Goal: Transaction & Acquisition: Download file/media

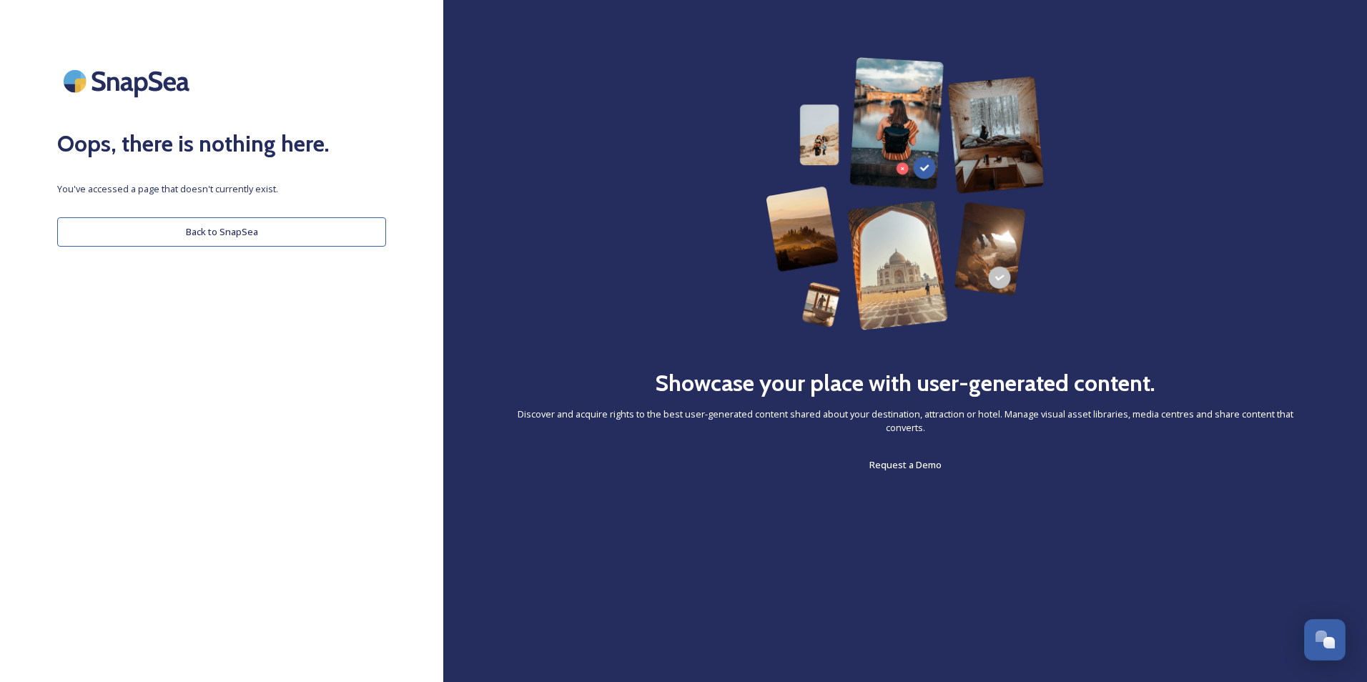
click at [207, 232] on button "Back to SnapSea" at bounding box center [221, 231] width 329 height 29
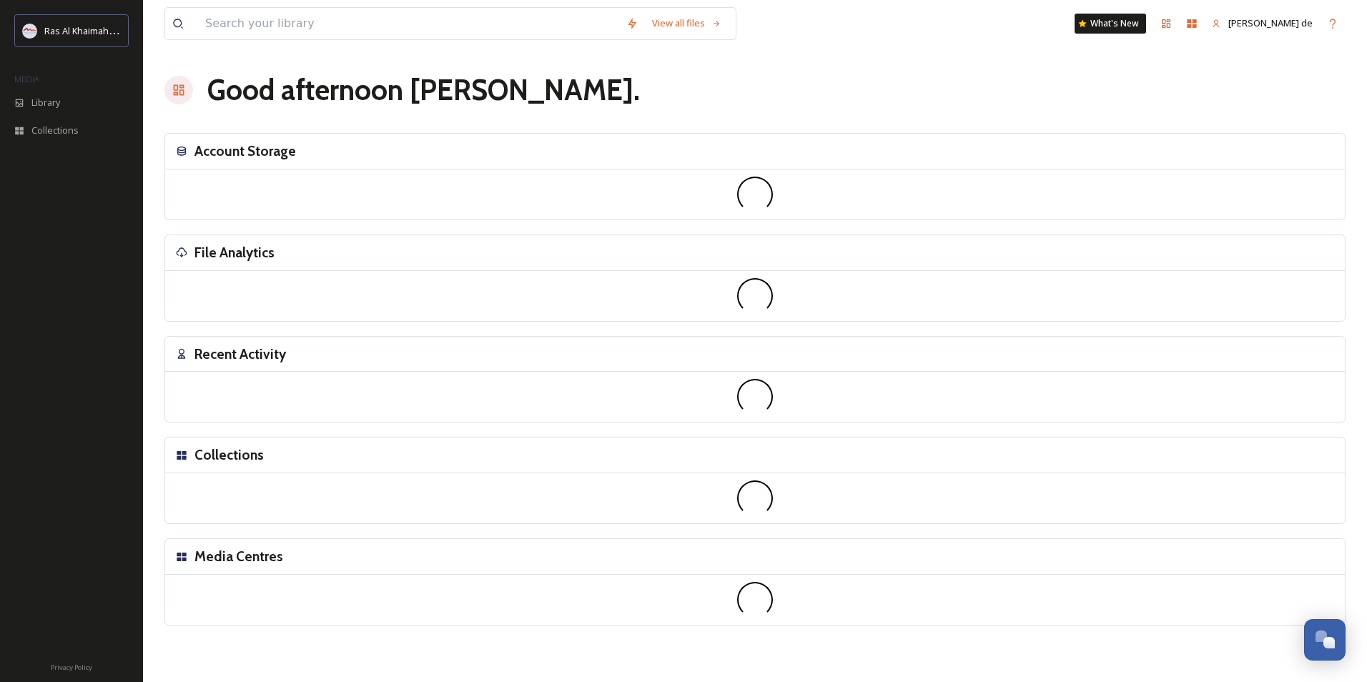
click at [1186, 370] on div "Recent Activity" at bounding box center [754, 355] width 1179 height 36
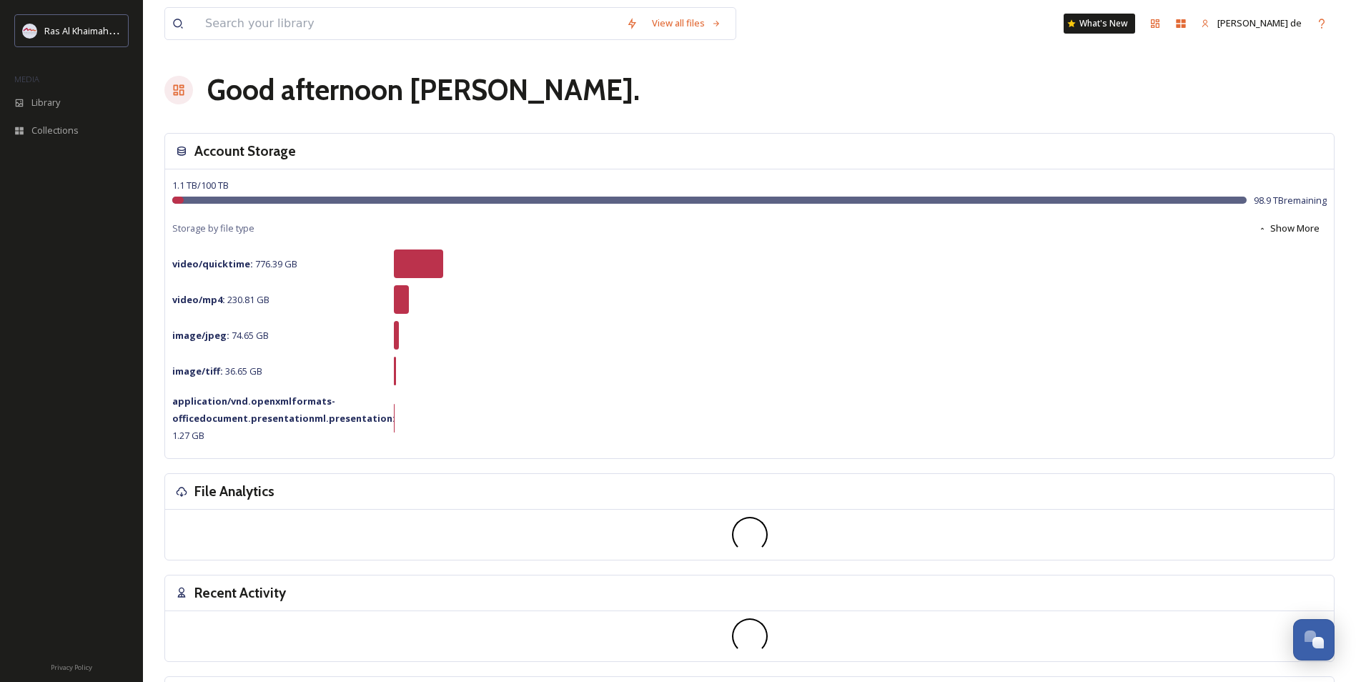
click at [623, 126] on div "View all files What's New [PERSON_NAME] de Good afternoon [PERSON_NAME] . Accou…" at bounding box center [749, 439] width 1213 height 879
click at [54, 133] on span "Collections" at bounding box center [54, 131] width 47 height 14
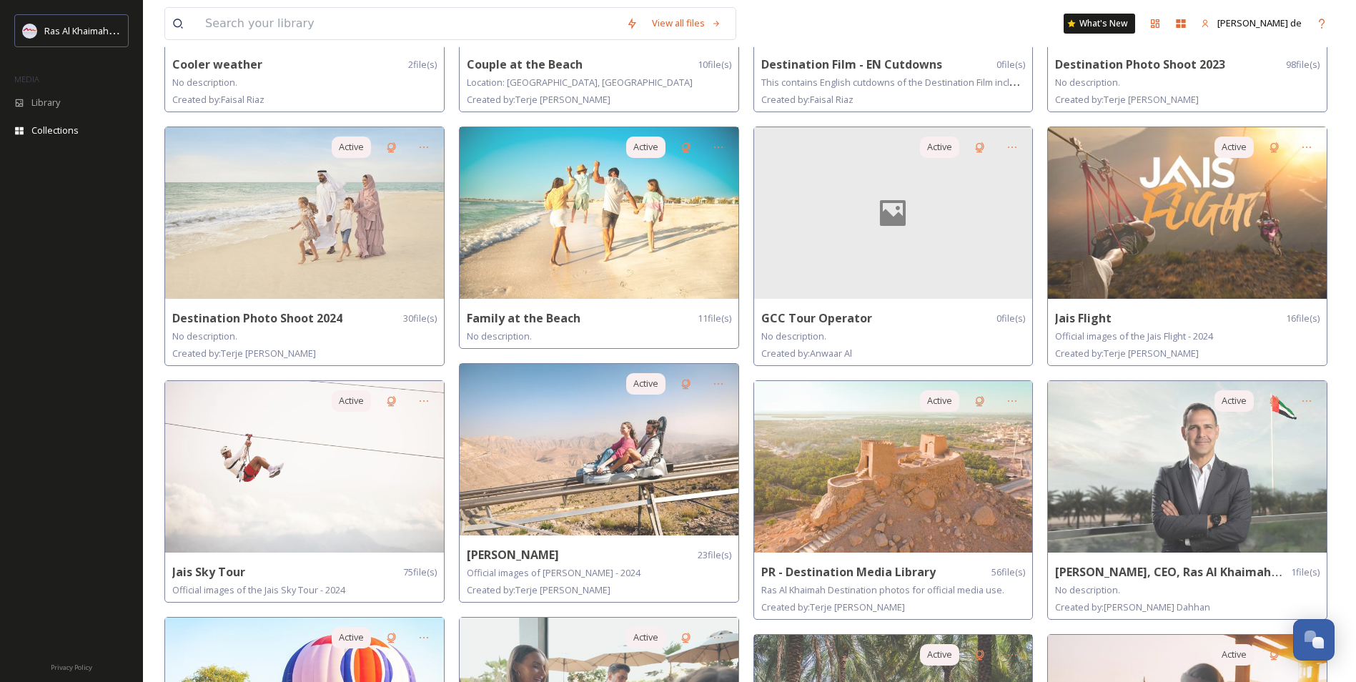
scroll to position [242, 0]
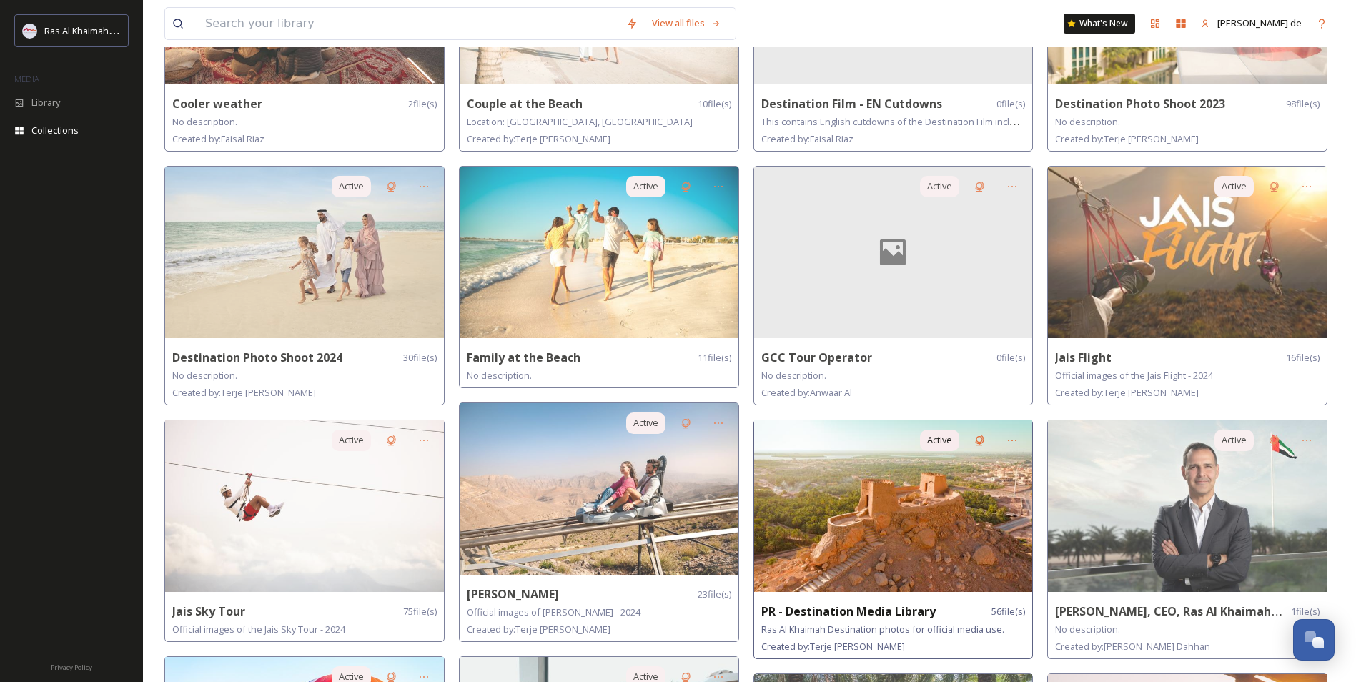
click at [916, 531] on img at bounding box center [893, 506] width 279 height 172
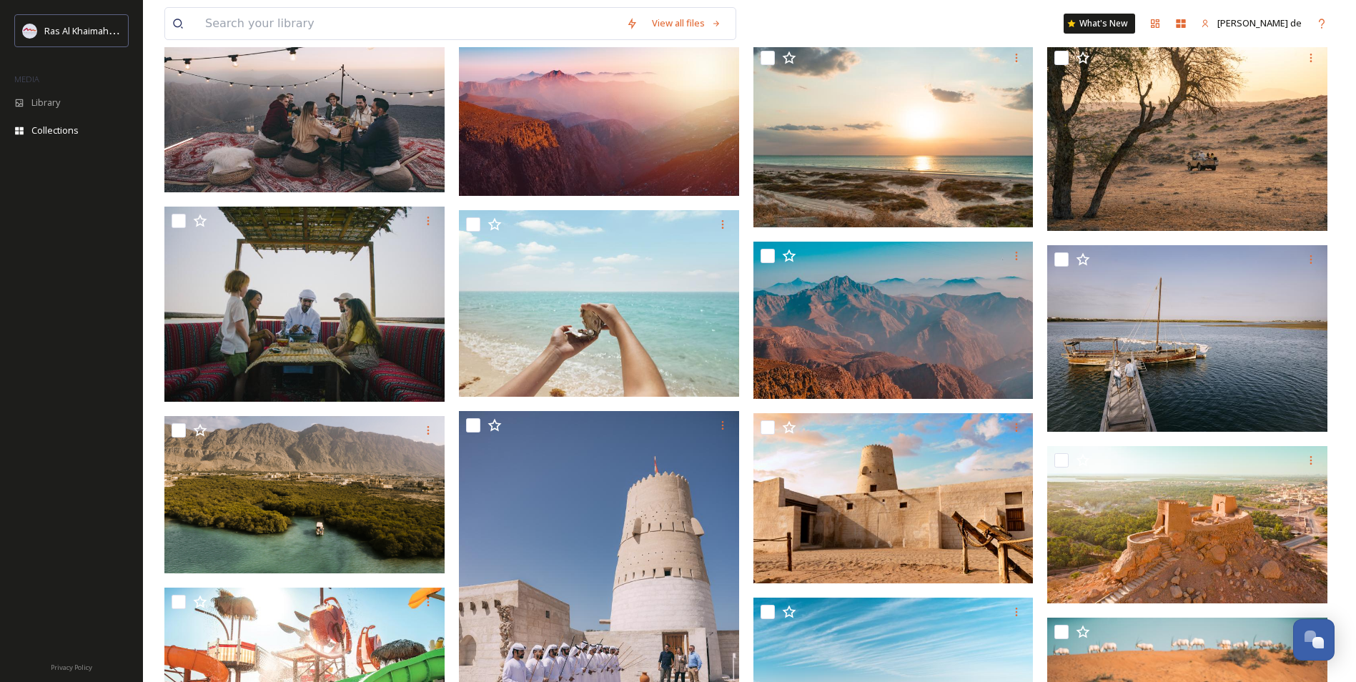
scroll to position [839, 0]
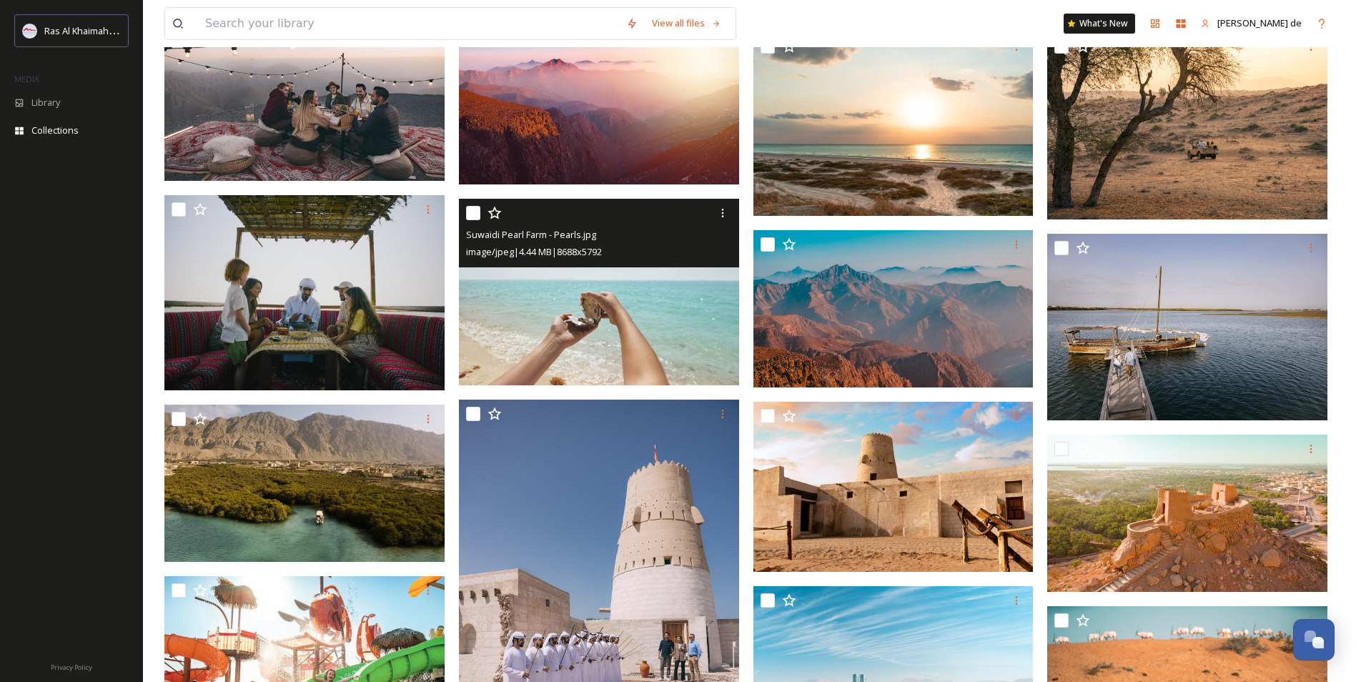
click at [588, 301] on img at bounding box center [599, 292] width 280 height 187
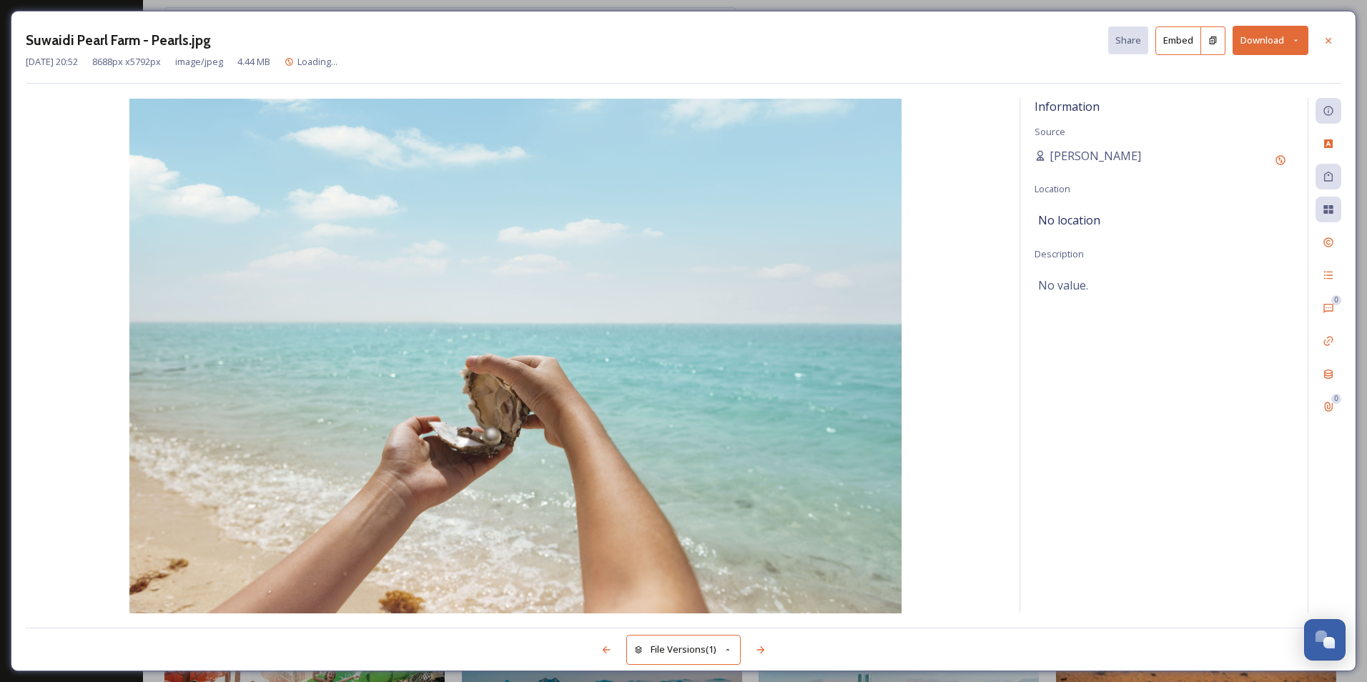
click at [1253, 44] on button "Download" at bounding box center [1270, 40] width 76 height 29
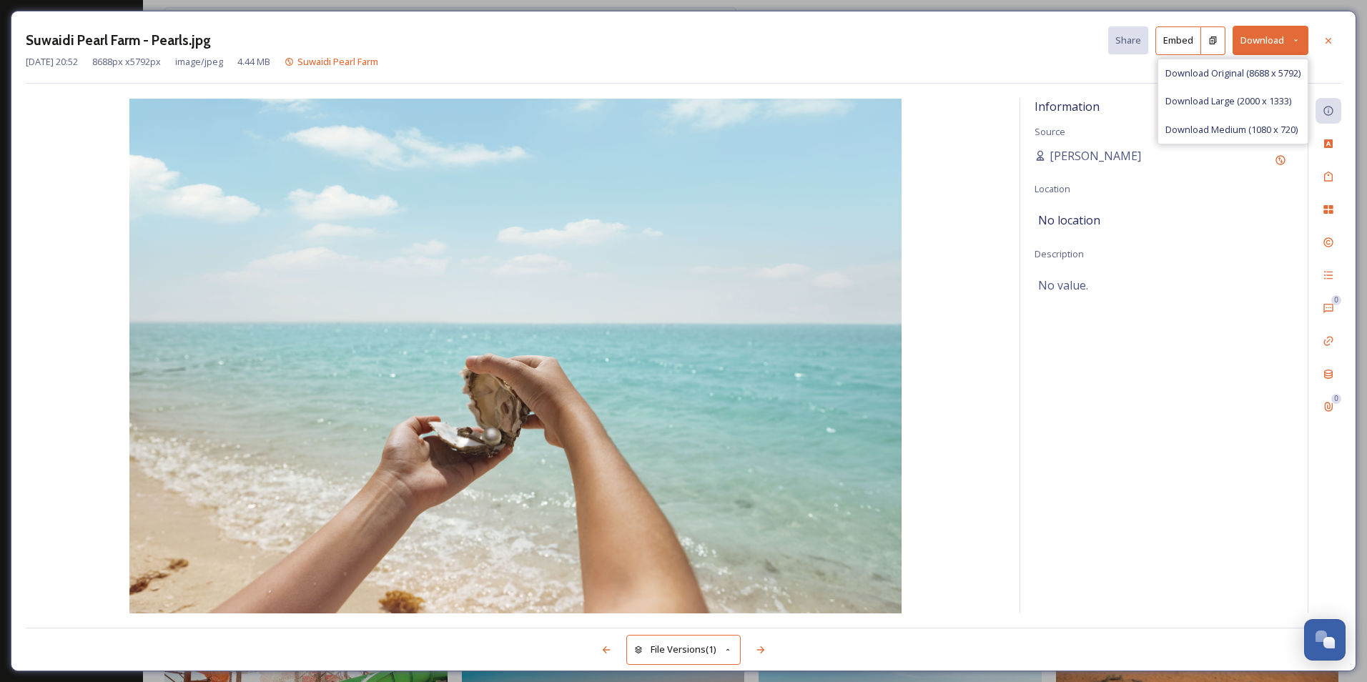
drag, startPoint x: 1210, startPoint y: 75, endPoint x: 1225, endPoint y: 69, distance: 16.1
click at [1210, 74] on span "Download Original (8688 x 5792)" at bounding box center [1232, 73] width 135 height 14
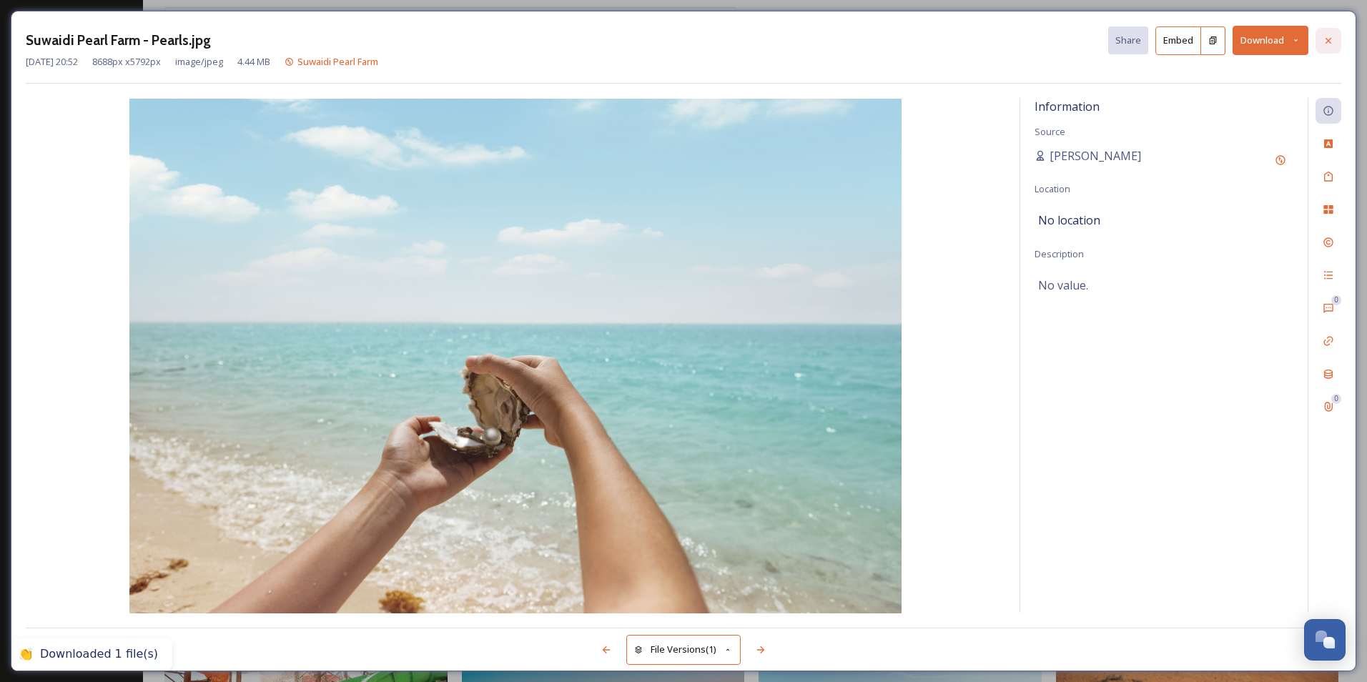
click at [1331, 40] on icon at bounding box center [1327, 40] width 11 height 11
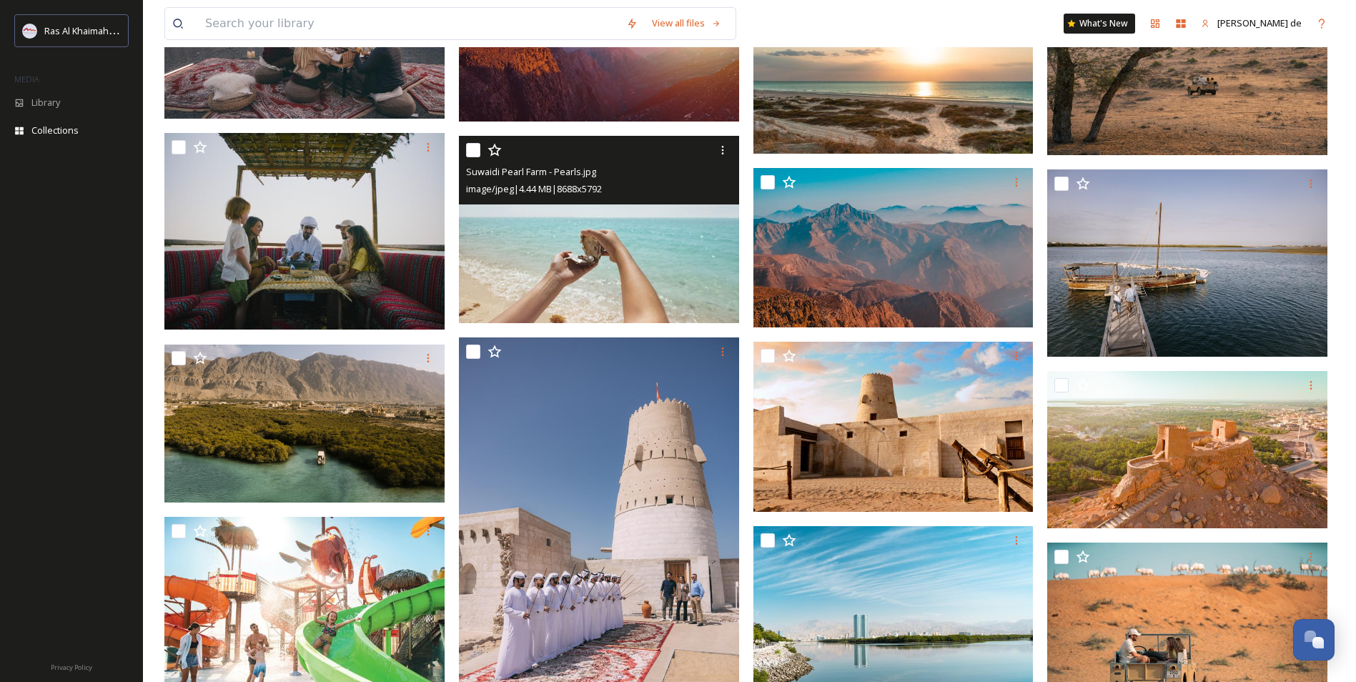
scroll to position [894, 0]
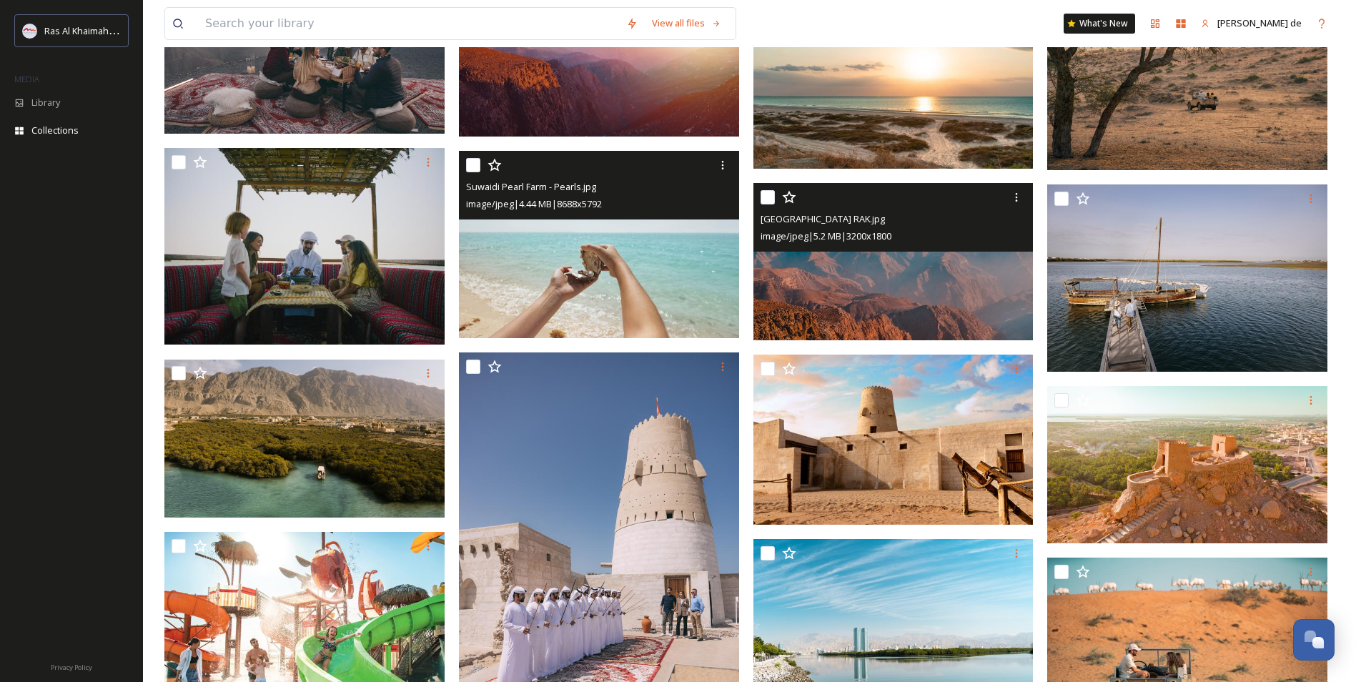
click at [881, 291] on img at bounding box center [893, 262] width 280 height 158
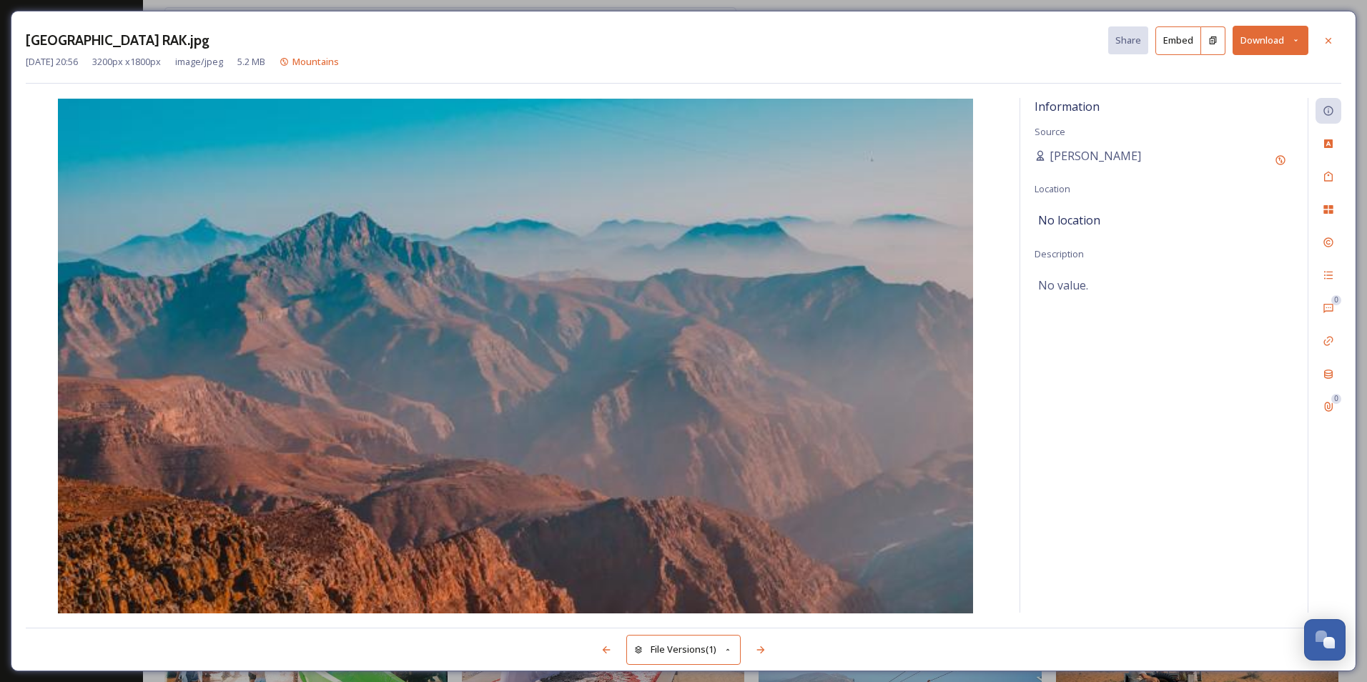
click at [1255, 44] on button "Download" at bounding box center [1270, 40] width 76 height 29
click at [1205, 103] on span "Download Large (2000 x 1125)" at bounding box center [1228, 101] width 126 height 14
click at [1333, 36] on icon at bounding box center [1327, 40] width 11 height 11
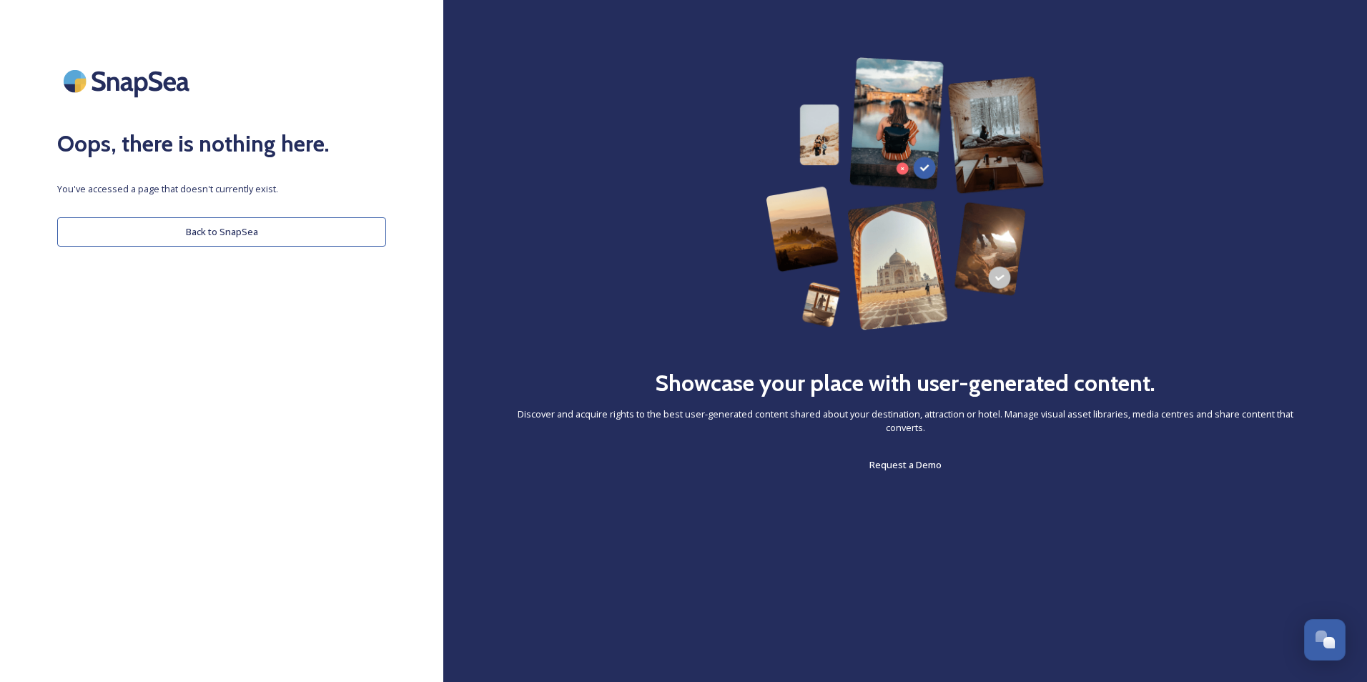
click at [330, 238] on button "Back to SnapSea" at bounding box center [221, 231] width 329 height 29
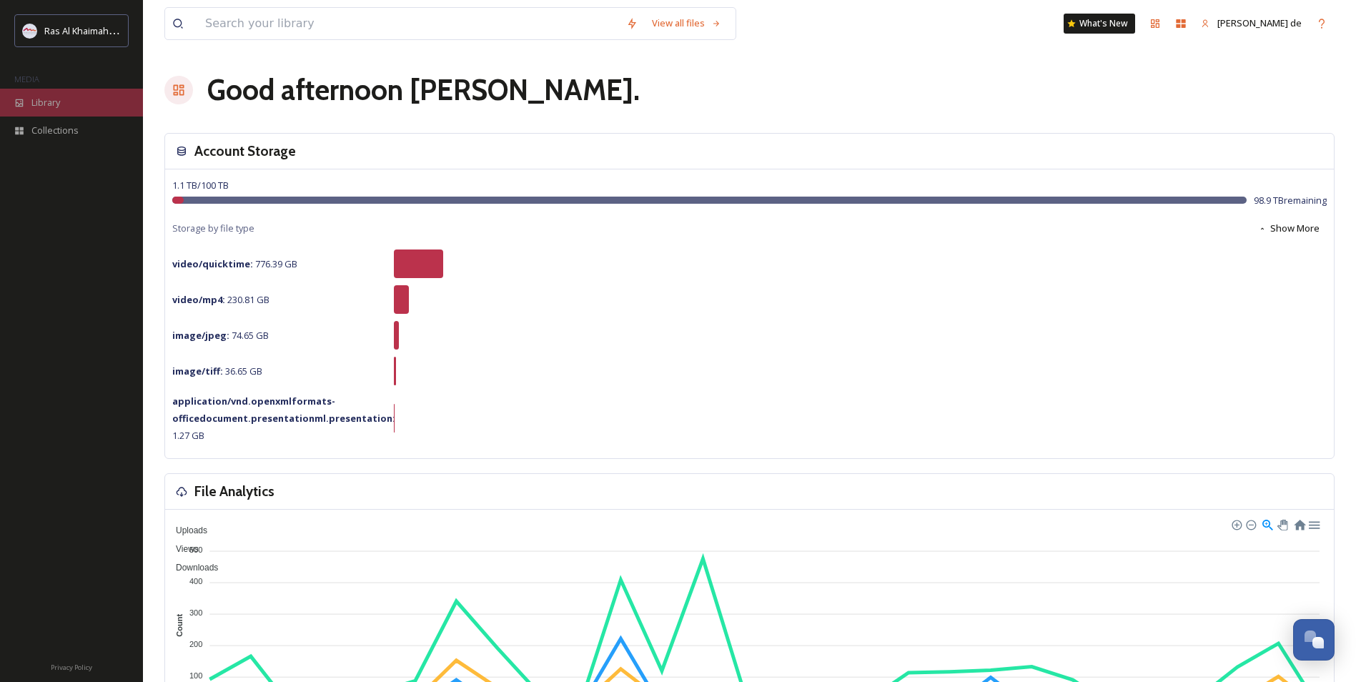
click at [26, 109] on div "Library" at bounding box center [71, 103] width 143 height 28
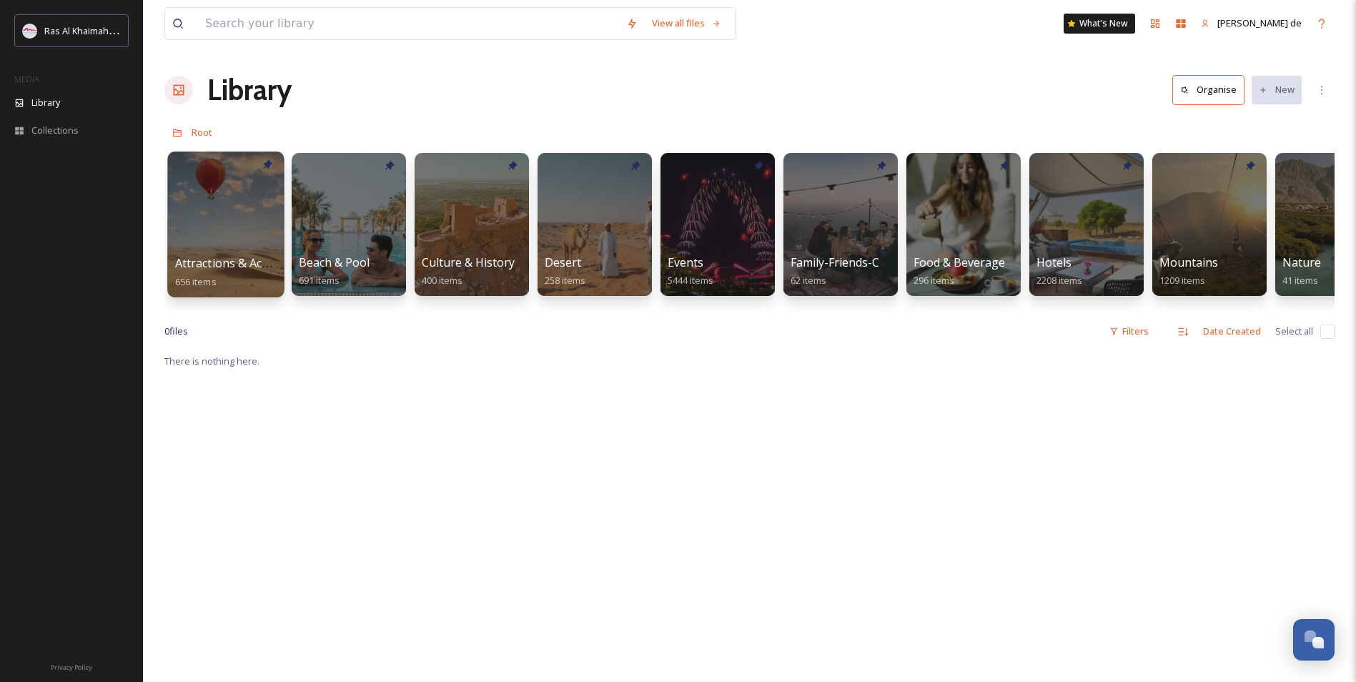
click at [212, 236] on div at bounding box center [225, 225] width 117 height 146
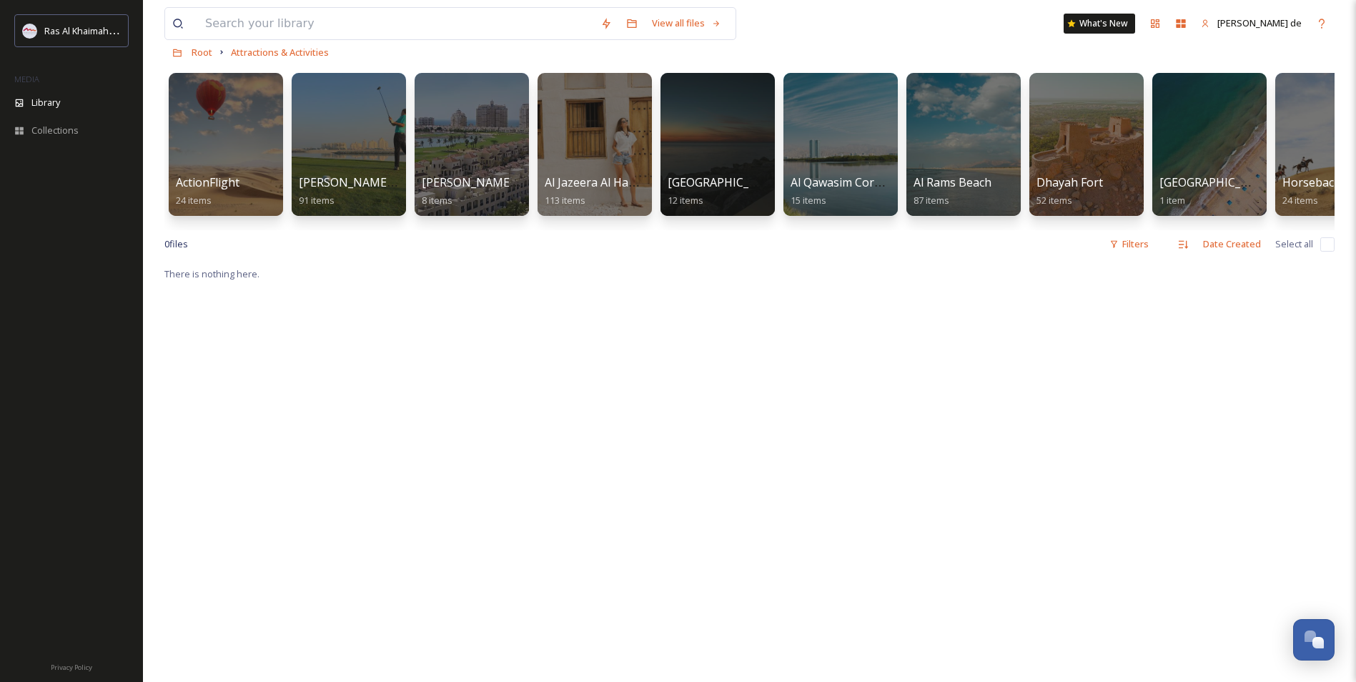
scroll to position [82, 0]
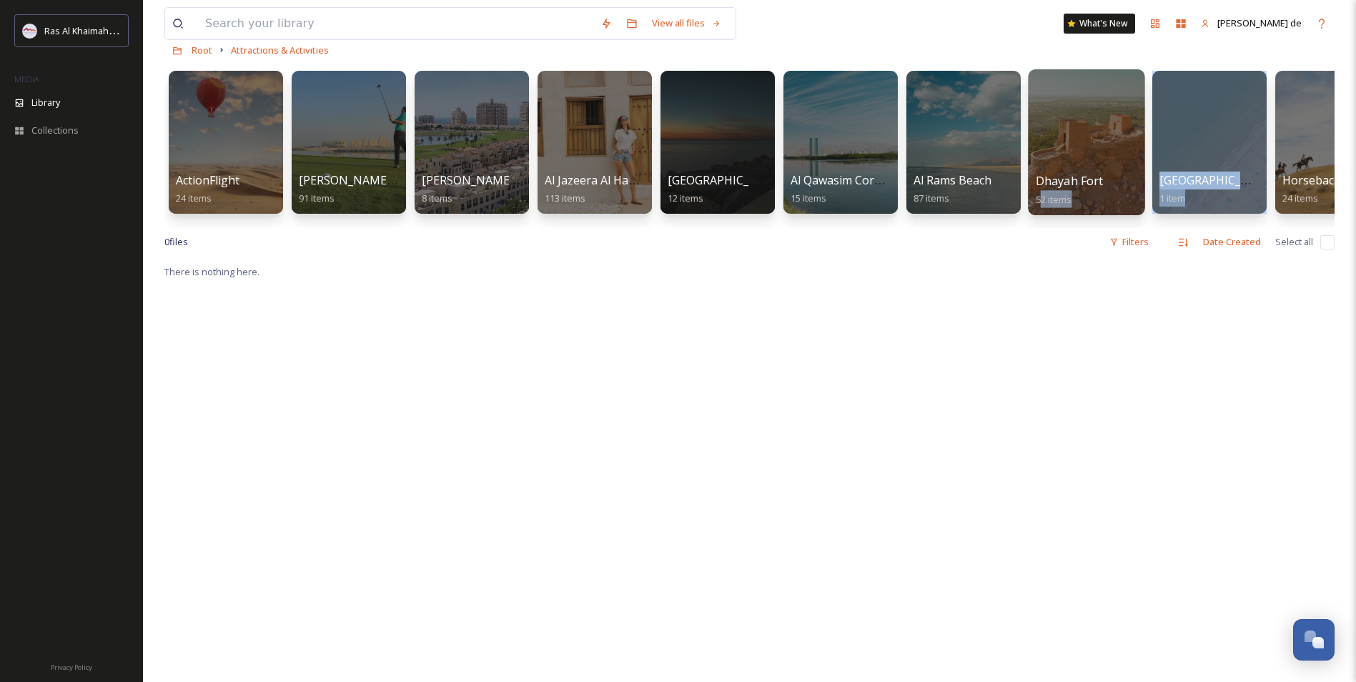
drag, startPoint x: 1232, startPoint y: 221, endPoint x: 1039, endPoint y: 205, distance: 193.6
click at [1039, 205] on div "ActionFlight 24 items Al Hamra Golf Club 91 items Al Hamra Village 8 items Al J…" at bounding box center [749, 146] width 1170 height 164
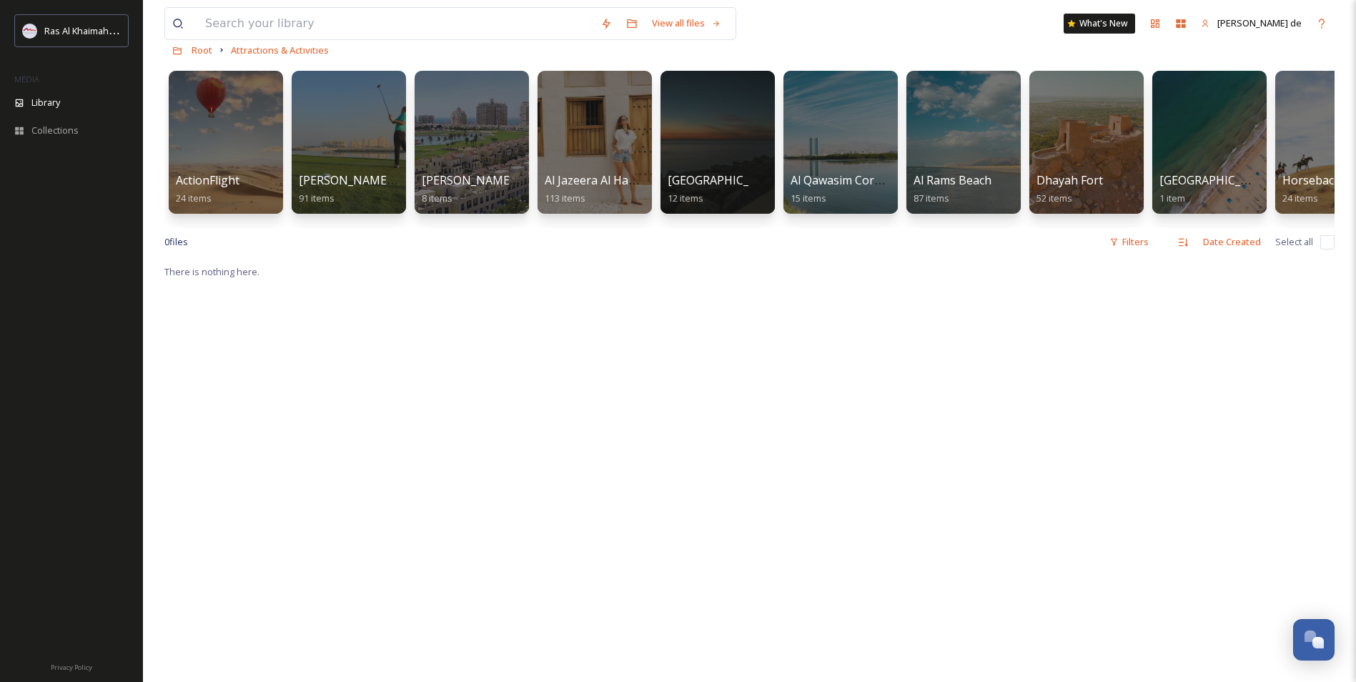
click at [966, 33] on div "View all files What's New Ellen de" at bounding box center [749, 23] width 1170 height 47
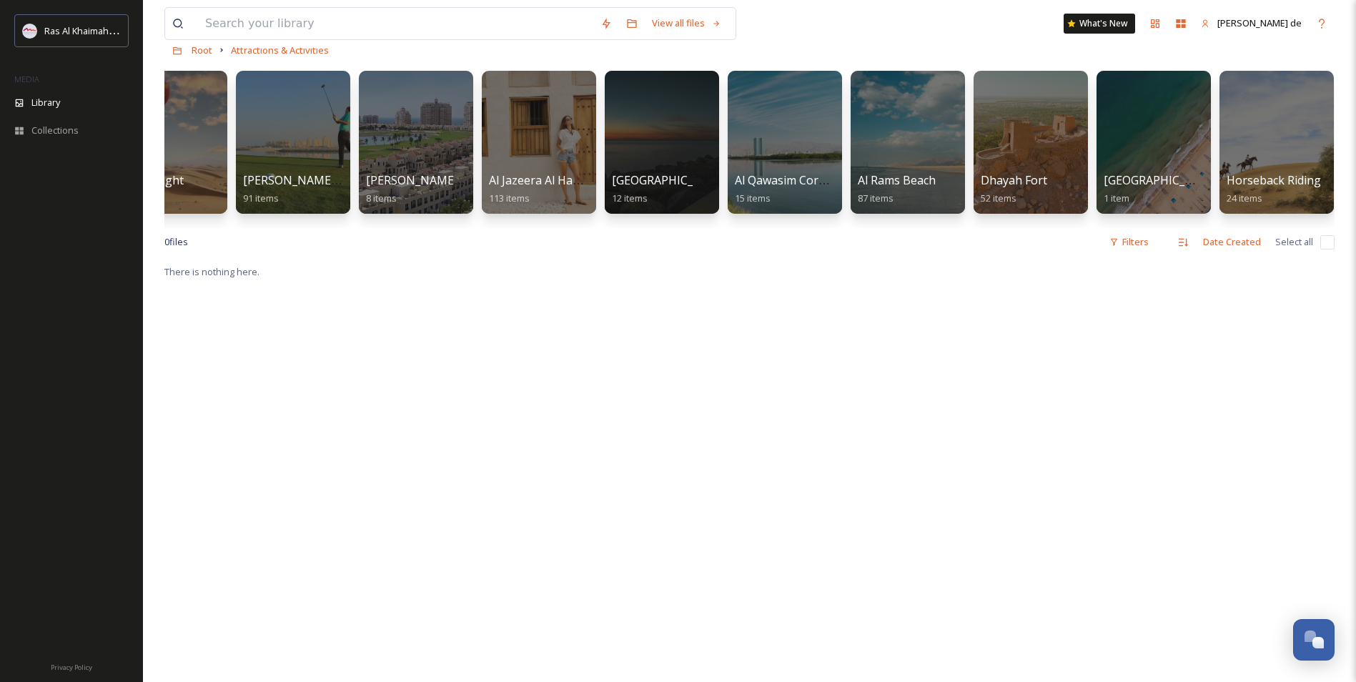
scroll to position [0, 0]
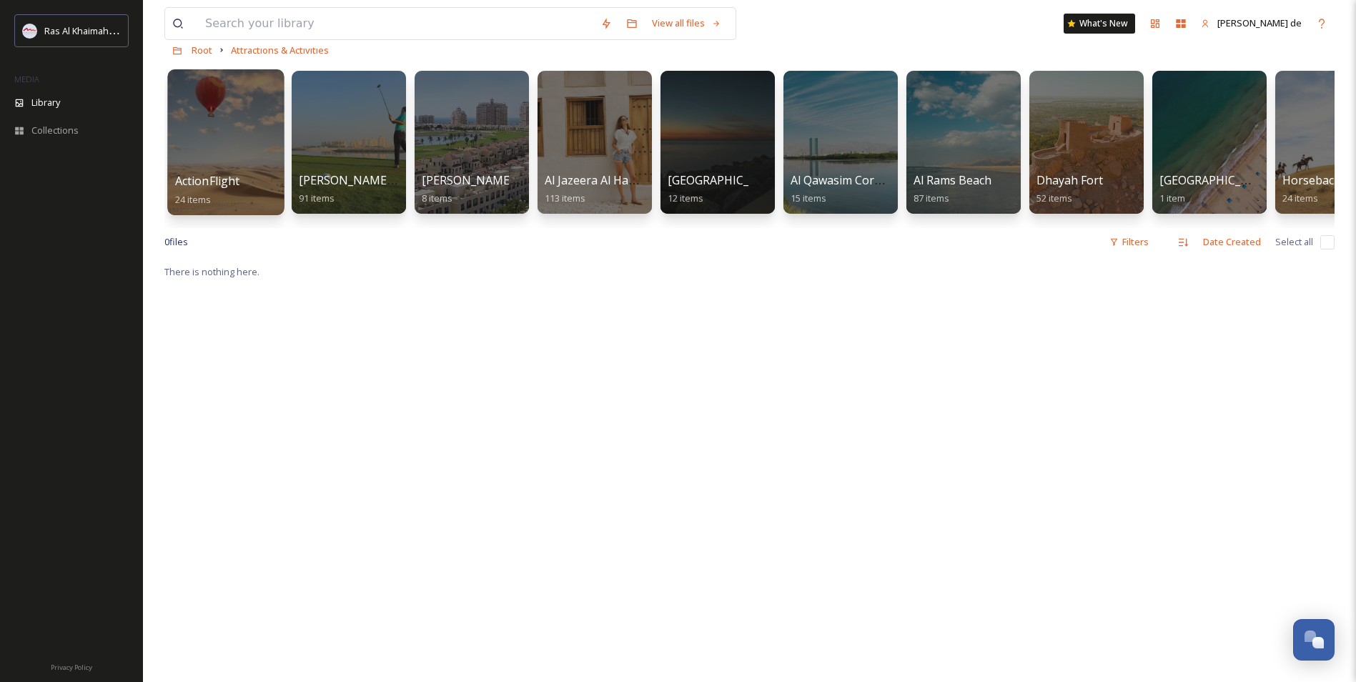
click at [239, 147] on div at bounding box center [225, 142] width 117 height 146
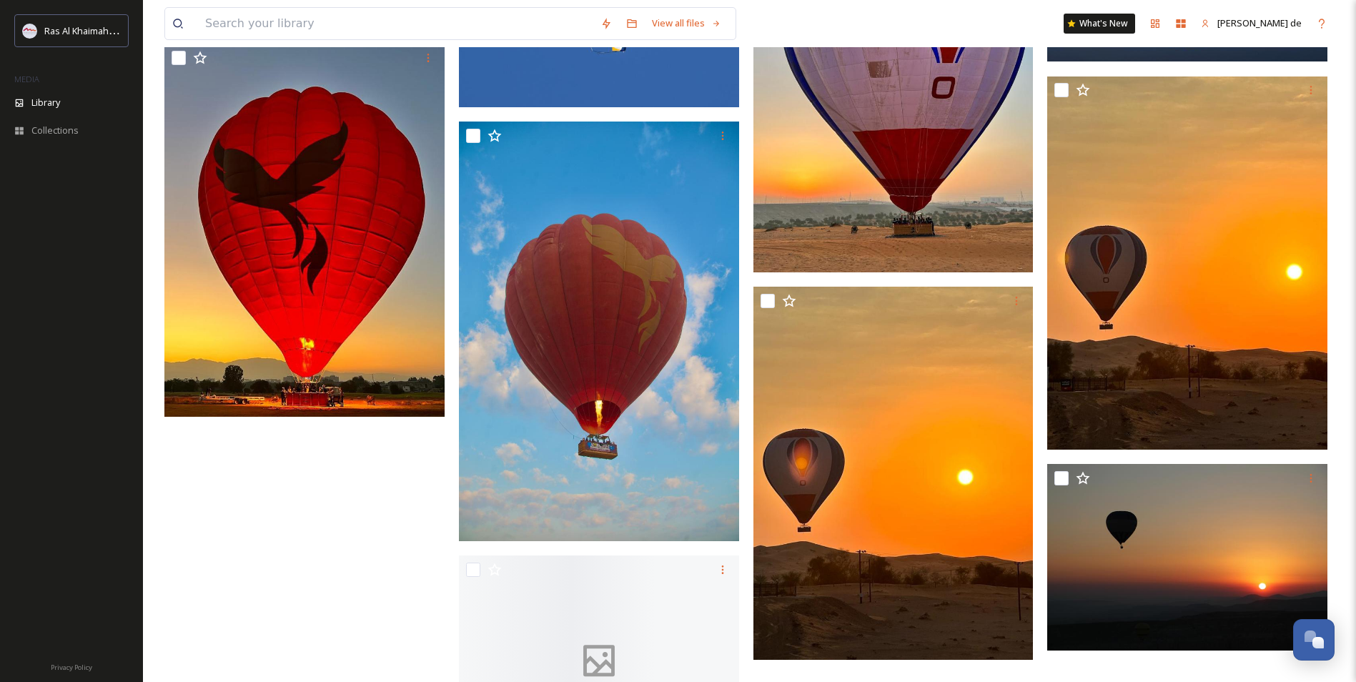
scroll to position [1453, 0]
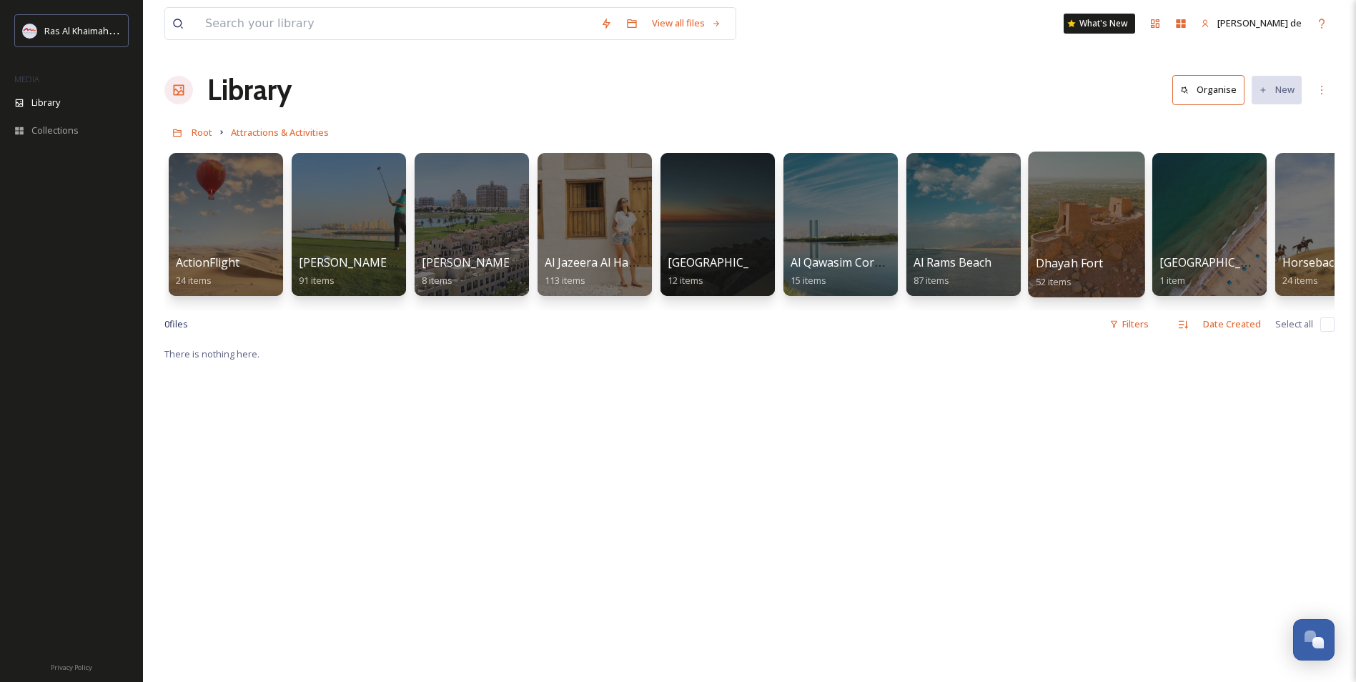
click at [1092, 199] on div at bounding box center [1086, 225] width 117 height 146
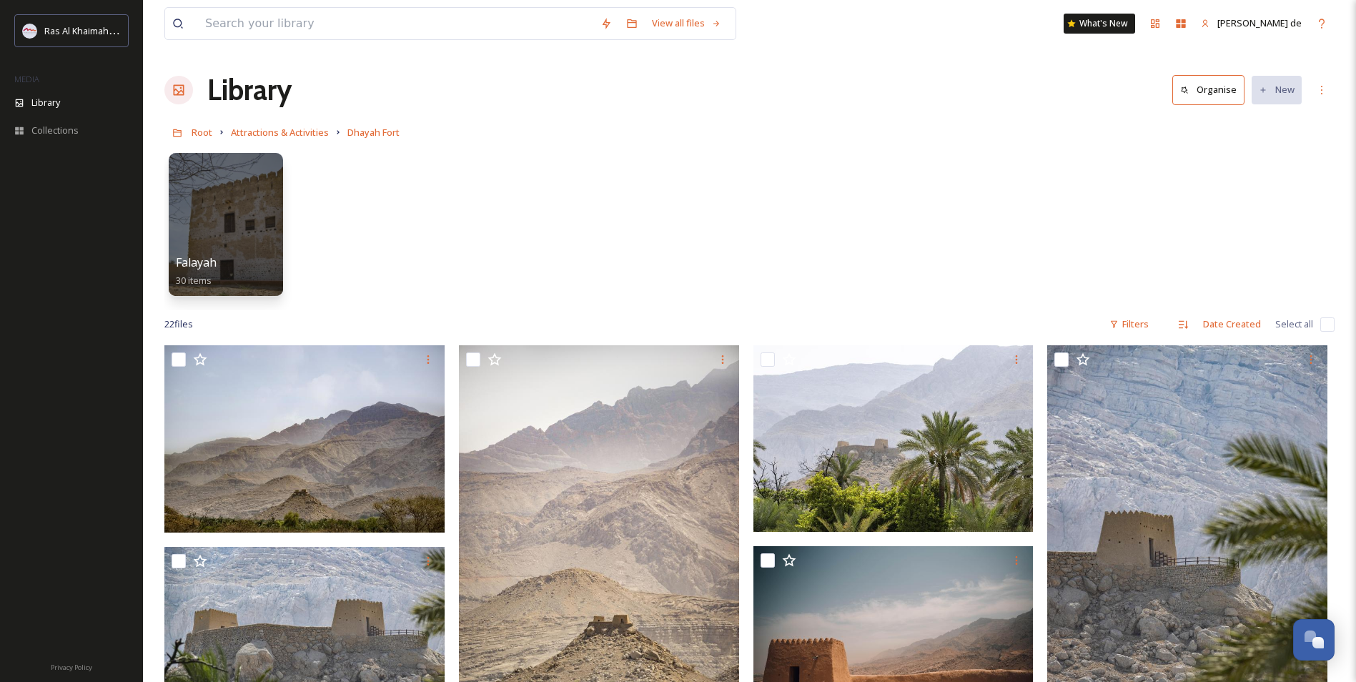
scroll to position [381, 0]
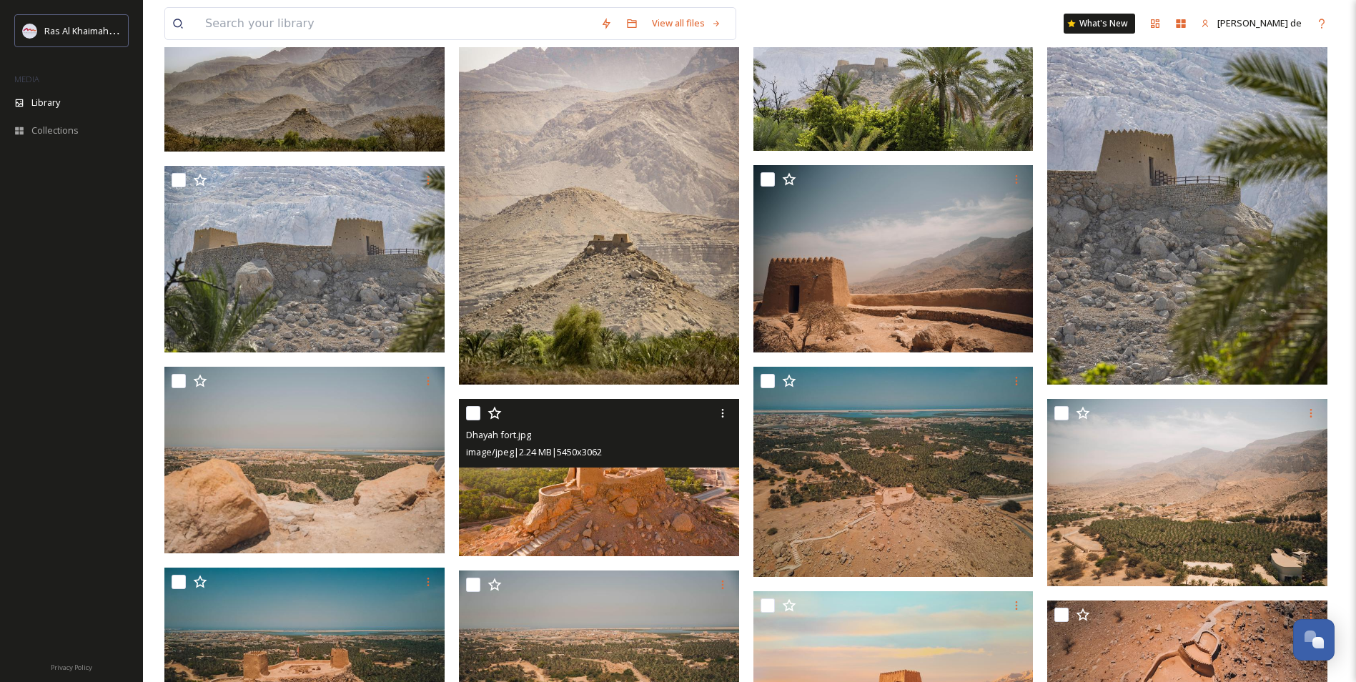
click at [635, 500] on img at bounding box center [599, 477] width 280 height 157
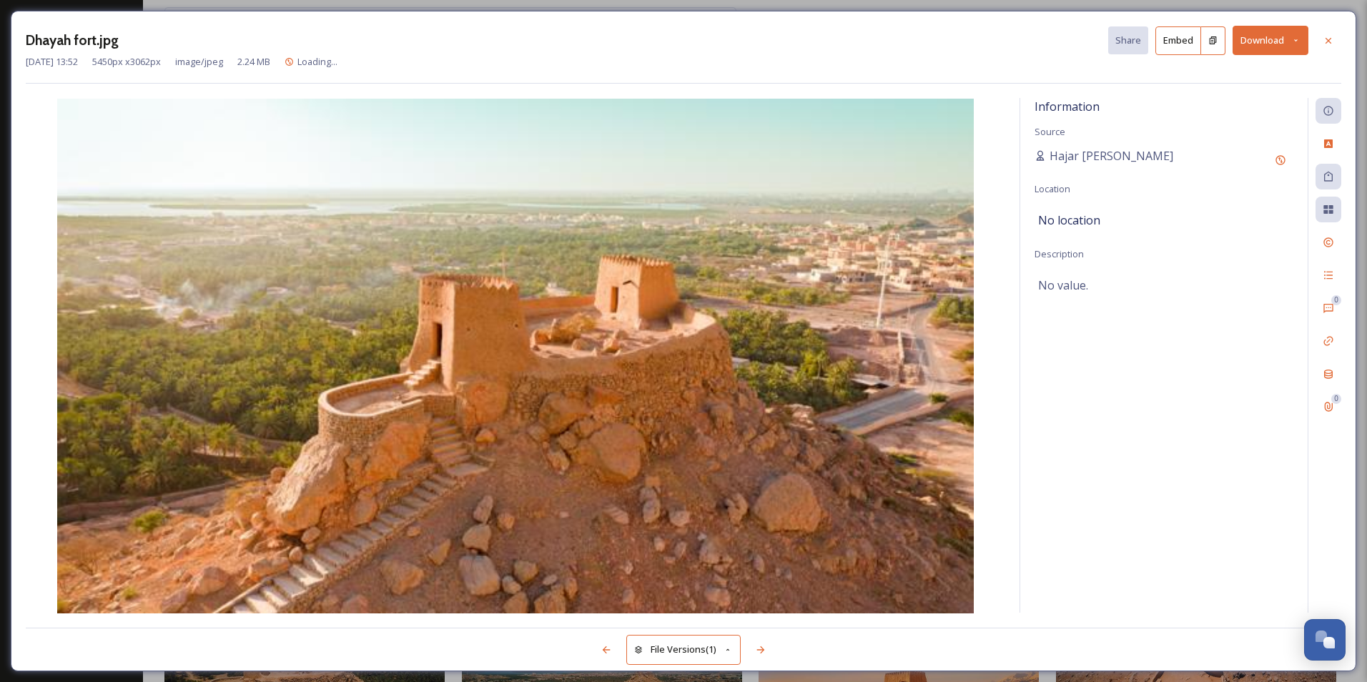
click at [1280, 44] on button "Download" at bounding box center [1270, 40] width 76 height 29
click at [1218, 74] on span "Download Original (5450 x 3062)" at bounding box center [1232, 73] width 135 height 14
click at [1331, 44] on icon at bounding box center [1327, 40] width 11 height 11
